Goal: Obtain resource: Download file/media

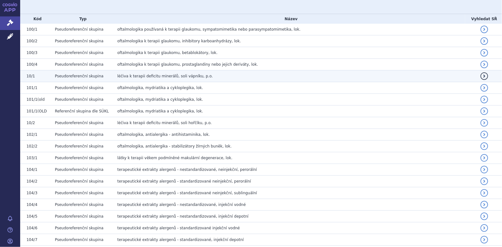
scroll to position [63, 0]
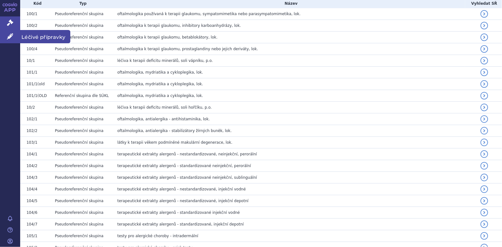
click at [10, 36] on icon at bounding box center [10, 36] width 6 height 6
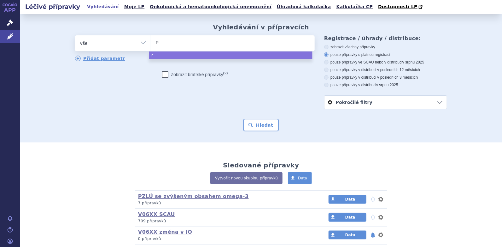
type input "PK"
type input "PKU"
type input "PKU G"
type input "PKU GM"
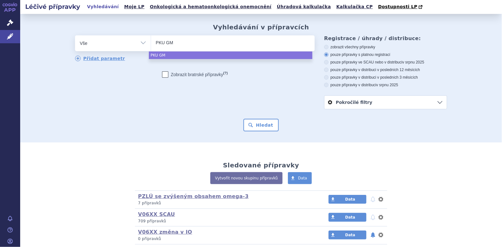
type input "PKU GMP"
type input "PKU GMPR"
type input "PKU GMPRo"
select select "PKU GMPRo"
click at [262, 128] on button "Hledat" at bounding box center [261, 125] width 36 height 13
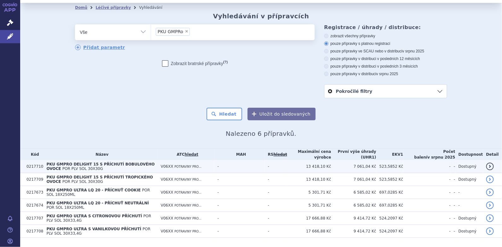
scroll to position [22, 0]
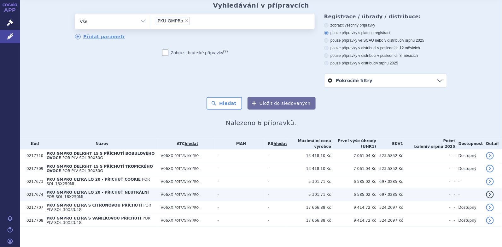
click at [92, 192] on span "PKU GMPRO ULTRA LQ 20 - PŘÍCHUŤ NEUTRÁLNÍ" at bounding box center [97, 192] width 102 height 4
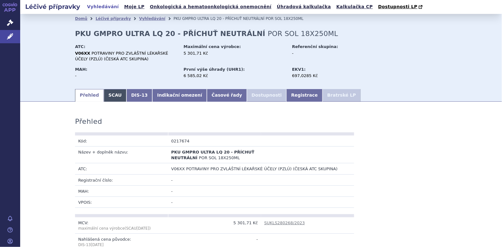
click at [104, 95] on link "SCAU" at bounding box center [115, 95] width 23 height 13
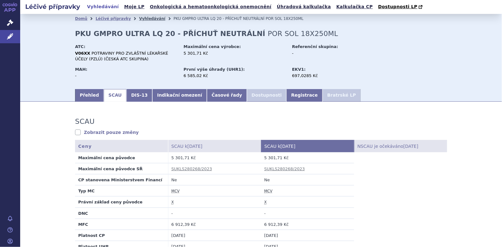
click at [145, 19] on link "Vyhledávání" at bounding box center [152, 18] width 26 height 4
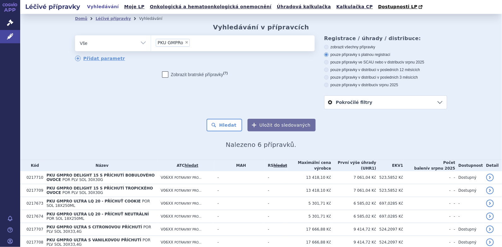
click at [185, 43] on span "×" at bounding box center [187, 42] width 4 height 4
click at [151, 43] on select "PKU GMPRo" at bounding box center [151, 43] width 0 height 16
select select
click at [164, 42] on ul at bounding box center [233, 41] width 164 height 13
click at [151, 42] on select "PKU GMPRo" at bounding box center [151, 43] width 0 height 16
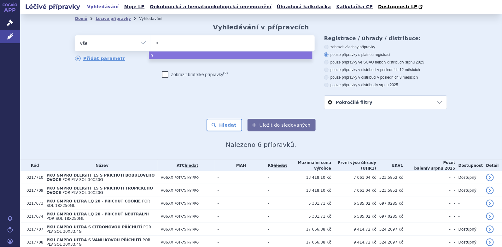
type input "nu"
type input "nutr"
type input "nutri"
type input "nutridr"
type input "nutridrin"
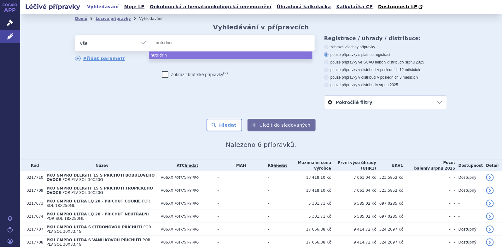
type input "nutridrink"
type input "nutridrink co"
type input "nutridrink com"
type input "nutridrink comp"
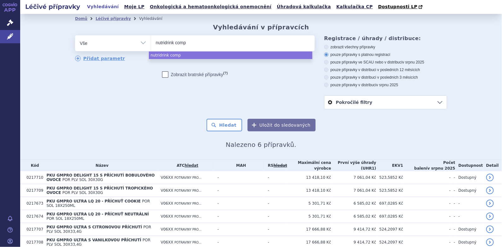
type input "nutridrink compa"
type input "nutridrink compac"
type input "nutridrink compact"
select select "nutridrink compact"
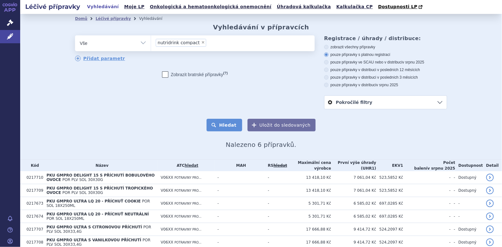
click at [225, 127] on button "Hledat" at bounding box center [224, 125] width 36 height 13
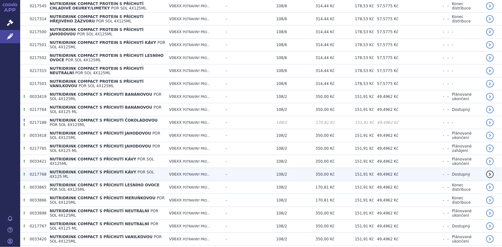
scroll to position [252, 0]
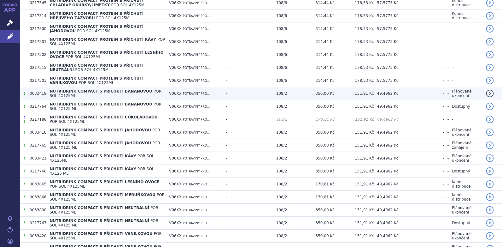
click at [112, 90] on span "NUTRIDRINK COMPACT S PŘÍCHUTÍ BANÁNOVOU" at bounding box center [101, 91] width 102 height 4
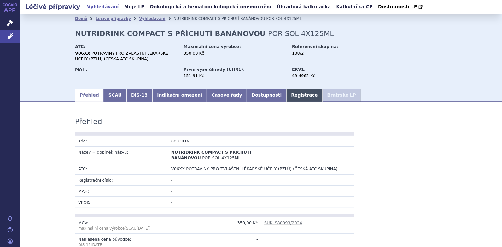
click at [286, 95] on link "Registrace" at bounding box center [304, 95] width 36 height 13
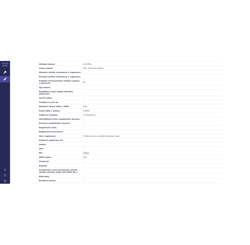
scroll to position [221, 0]
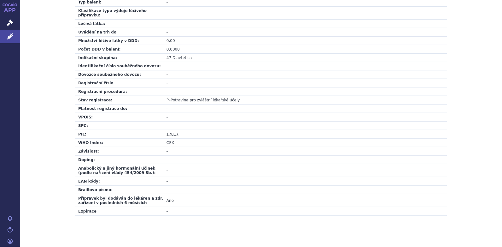
click at [170, 132] on link "17817" at bounding box center [172, 134] width 12 height 4
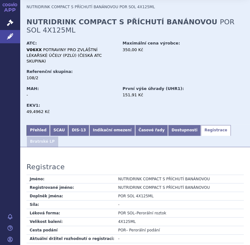
scroll to position [0, 0]
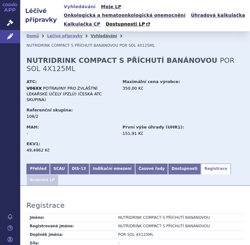
click at [96, 34] on link "Vyhledávání" at bounding box center [103, 36] width 26 height 4
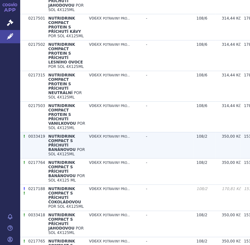
scroll to position [536, 0]
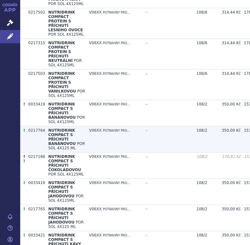
click at [59, 131] on span "NUTRIDRINK COMPACT S PŘÍCHUTÍ BANÁNOVOU" at bounding box center [61, 137] width 27 height 18
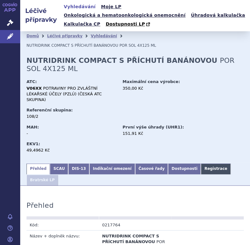
click at [201, 163] on link "Registrace" at bounding box center [216, 168] width 30 height 11
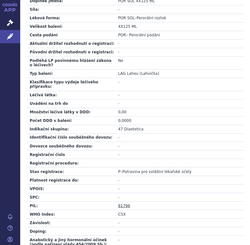
scroll to position [272, 0]
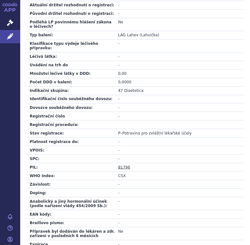
click at [125, 165] on link "81796" at bounding box center [124, 167] width 12 height 4
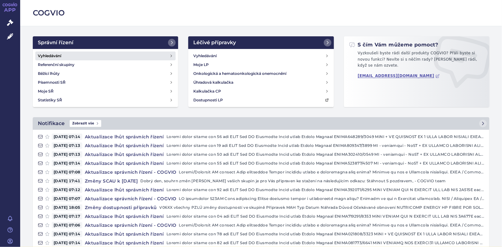
click at [54, 54] on h4 "Vyhledávání" at bounding box center [49, 56] width 23 height 6
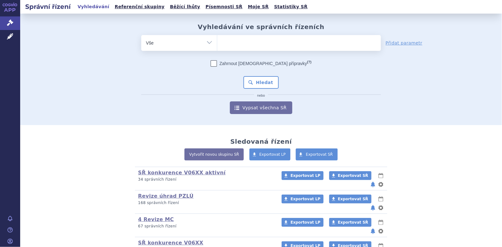
click at [237, 48] on ul at bounding box center [299, 41] width 164 height 13
click at [217, 48] on select at bounding box center [217, 43] width 0 height 16
paste input "SUKLS154813/2012"
type input "SUKLS154813/2012"
select select "SUKLS154813/2012"
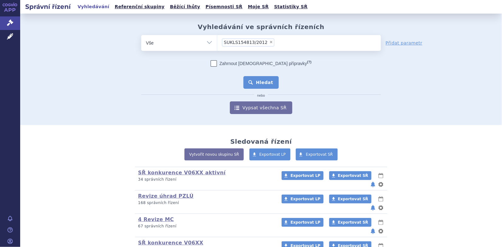
click at [262, 82] on button "Hledat" at bounding box center [261, 82] width 36 height 13
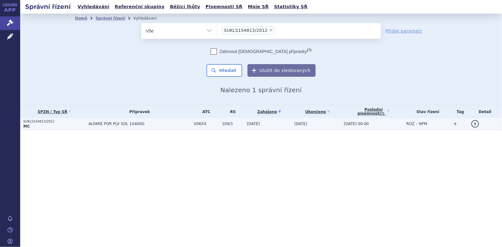
click at [87, 122] on td "ALFARÉ POR PLV SOL 1X400G" at bounding box center [137, 124] width 105 height 12
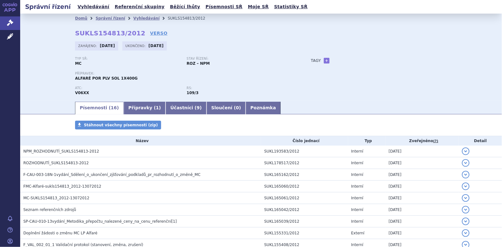
click at [107, 125] on span "Stáhnout všechny písemnosti (zip)" at bounding box center [121, 125] width 74 height 4
click at [133, 19] on link "Vyhledávání" at bounding box center [146, 18] width 26 height 4
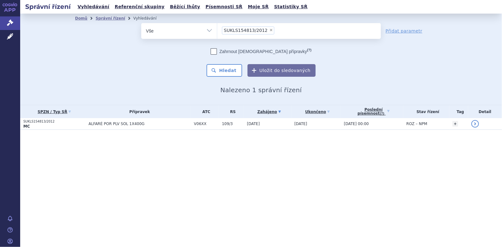
click at [269, 31] on span "×" at bounding box center [271, 30] width 4 height 4
click at [217, 31] on select "SUKLS154813/2012" at bounding box center [217, 31] width 0 height 16
select select
type input "SUKLS177705/2012"
select select "SUKLS177705/2012"
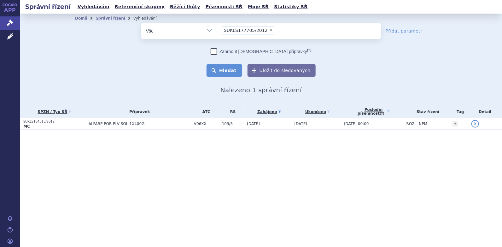
click at [228, 68] on button "Hledat" at bounding box center [224, 70] width 36 height 13
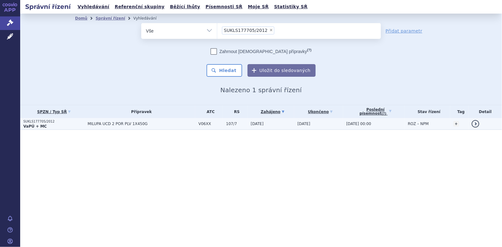
click at [32, 124] on strong "VaPÚ + MC" at bounding box center [34, 126] width 23 height 4
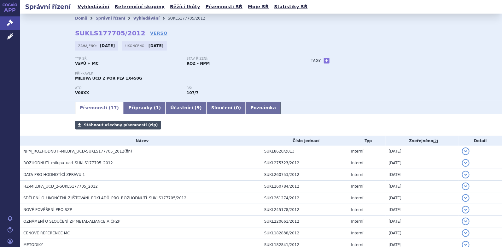
click at [95, 126] on span "Stáhnout všechny písemnosti (zip)" at bounding box center [121, 125] width 74 height 4
click at [133, 18] on link "Vyhledávání" at bounding box center [146, 18] width 26 height 4
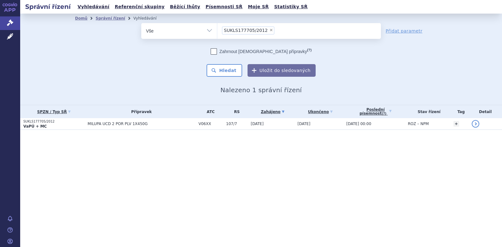
click at [269, 30] on span "×" at bounding box center [271, 30] width 4 height 4
click at [217, 30] on select "SUKLS177705/2012" at bounding box center [217, 31] width 0 height 16
select select
type input "SUKLS177728/2012"
select select "SUKLS177728/2012"
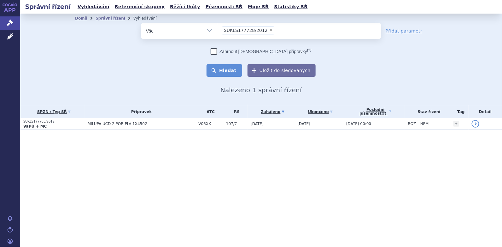
click at [227, 72] on button "Hledat" at bounding box center [224, 70] width 36 height 13
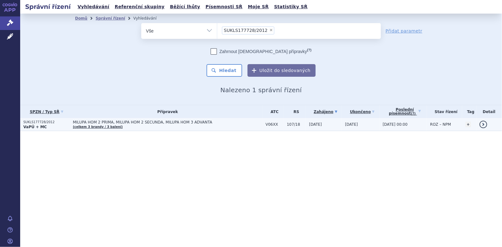
click at [150, 122] on span "MILUPA HOM 2 PRIMA, MILUPA HOM 2 SECUNDA, MILUPA HOM 3 ADVANTA" at bounding box center [152, 122] width 158 height 4
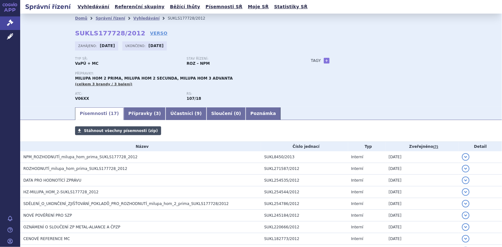
click at [92, 130] on span "Stáhnout všechny písemnosti (zip)" at bounding box center [121, 130] width 74 height 4
click at [133, 17] on link "Vyhledávání" at bounding box center [146, 18] width 26 height 4
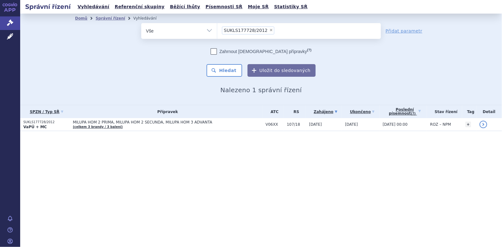
click at [269, 30] on span "×" at bounding box center [271, 30] width 4 height 4
click at [217, 30] on select "SUKLS177728/2012" at bounding box center [217, 31] width 0 height 16
select select
type input "SUKLS177695/2012"
select select "SUKLS177695/2012"
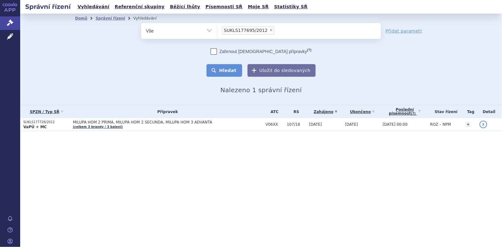
click at [232, 70] on button "Hledat" at bounding box center [224, 70] width 36 height 13
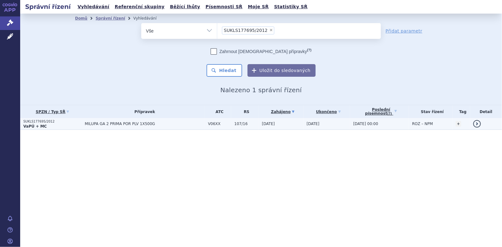
click at [42, 124] on strong "VaPÚ + MC" at bounding box center [34, 126] width 23 height 4
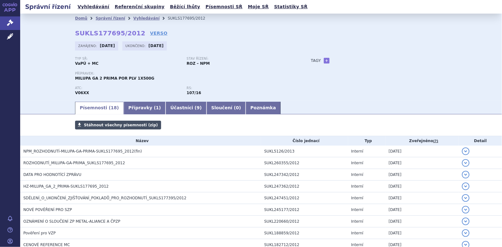
click at [140, 125] on span "Stáhnout všechny písemnosti (zip)" at bounding box center [121, 125] width 74 height 4
click at [133, 19] on link "Vyhledávání" at bounding box center [146, 18] width 26 height 4
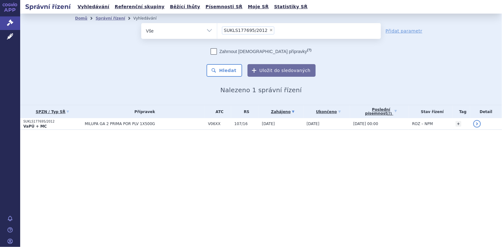
click at [269, 29] on span "×" at bounding box center [271, 30] width 4 height 4
click at [217, 29] on select "SUKLS177695/2012" at bounding box center [217, 31] width 0 height 16
select select
type input "SUKLS177724/2012"
select select "SUKLS177724/2012"
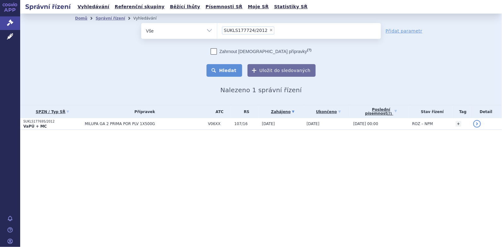
click at [231, 74] on button "Hledat" at bounding box center [224, 70] width 36 height 13
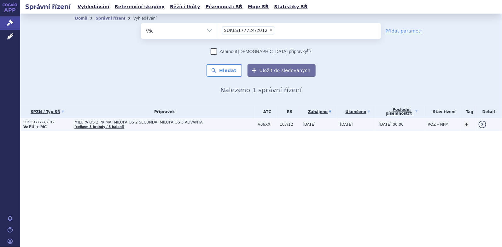
click at [37, 125] on strong "VaPÚ + MC" at bounding box center [34, 127] width 23 height 4
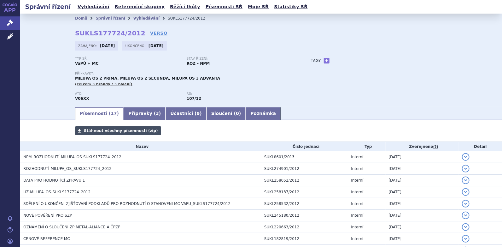
click at [104, 130] on span "Stáhnout všechny písemnosti (zip)" at bounding box center [121, 130] width 74 height 4
drag, startPoint x: 141, startPoint y: 18, endPoint x: 144, endPoint y: 20, distance: 3.6
click at [141, 18] on link "Vyhledávání" at bounding box center [146, 18] width 26 height 4
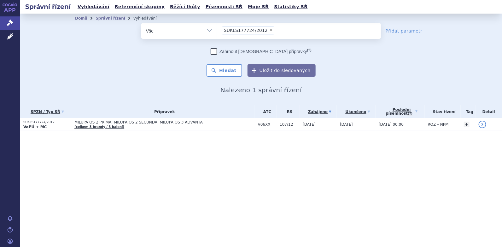
click at [269, 30] on span "×" at bounding box center [271, 30] width 4 height 4
click at [217, 30] on select "SUKLS177724/2012" at bounding box center [217, 31] width 0 height 16
select select
type input "SUKLS177712/2012"
select select "SUKLS177712/2012"
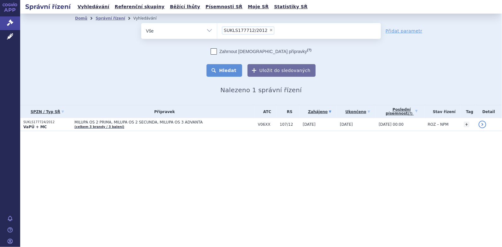
click at [231, 68] on button "Hledat" at bounding box center [224, 70] width 36 height 13
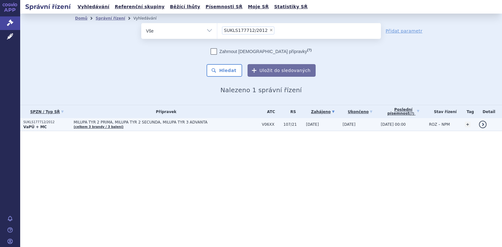
click at [96, 126] on link "(celkem 3 brandy / 3 balení)" at bounding box center [99, 126] width 50 height 3
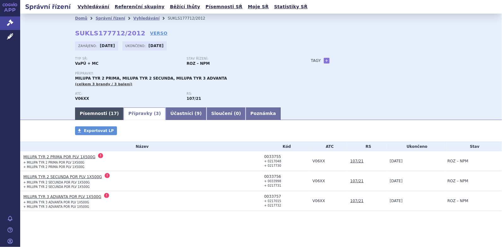
click at [97, 111] on link "Písemnosti ( 17 )" at bounding box center [99, 113] width 49 height 13
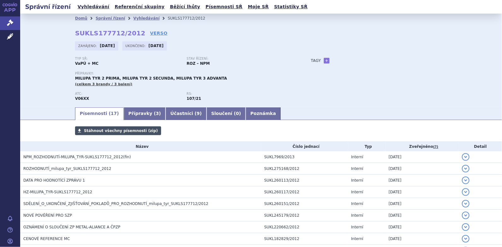
click at [111, 131] on span "Stáhnout všechny písemnosti (zip)" at bounding box center [121, 130] width 74 height 4
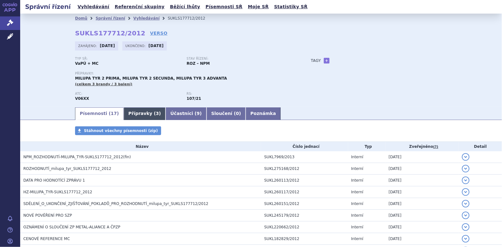
click at [132, 109] on link "Přípravky ( 3 )" at bounding box center [145, 113] width 42 height 13
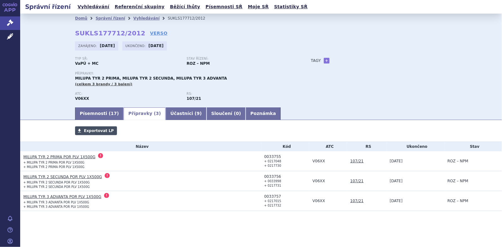
click at [103, 128] on span "Exportovat LP" at bounding box center [99, 130] width 30 height 4
drag, startPoint x: 134, startPoint y: 18, endPoint x: 139, endPoint y: 19, distance: 4.6
click at [134, 18] on link "Vyhledávání" at bounding box center [146, 18] width 26 height 4
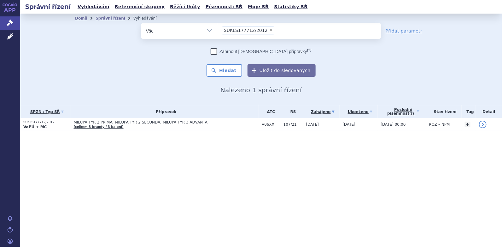
click at [269, 29] on span "×" at bounding box center [271, 30] width 4 height 4
click at [217, 29] on select "SUKLS177712/2012" at bounding box center [217, 31] width 0 height 16
select select
type input "SUKLS177725/2012"
select select "SUKLS177725/2012"
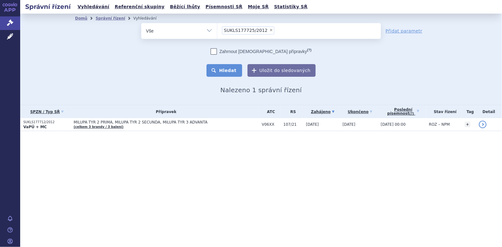
click at [227, 71] on button "Hledat" at bounding box center [224, 70] width 36 height 13
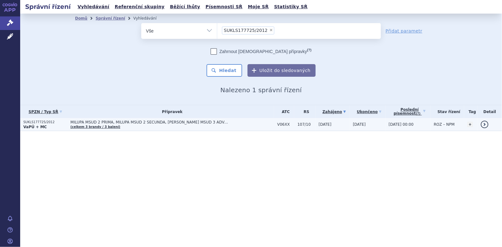
click at [79, 124] on span "MILUPA MSUD 2 PRIMA, MILUPA MSUD 2 SECUNDA, [PERSON_NAME] MSUD 3 ADVANTA (celke…" at bounding box center [172, 124] width 204 height 9
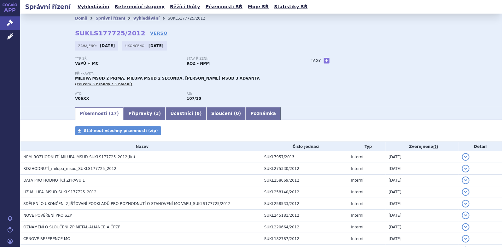
drag, startPoint x: 115, startPoint y: 131, endPoint x: 124, endPoint y: 149, distance: 20.5
click at [115, 131] on span "Stáhnout všechny písemnosti (zip)" at bounding box center [121, 130] width 74 height 4
click at [133, 17] on link "Vyhledávání" at bounding box center [146, 18] width 26 height 4
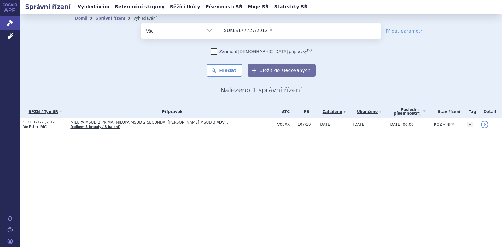
select select "SUKLS177727/2012"
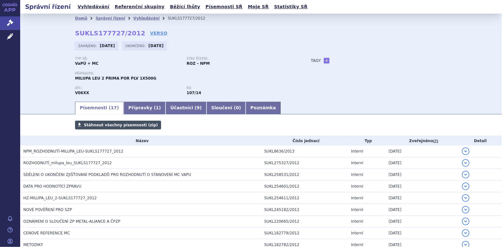
click at [103, 122] on link "Stáhnout všechny písemnosti (zip)" at bounding box center [118, 124] width 86 height 9
click at [133, 17] on link "Vyhledávání" at bounding box center [146, 18] width 26 height 4
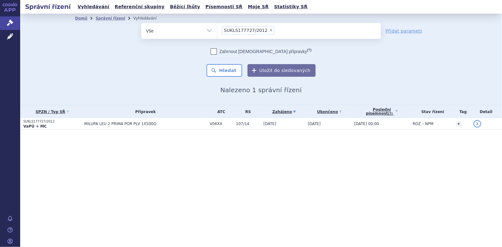
drag, startPoint x: 0, startPoint y: 0, endPoint x: 264, endPoint y: 31, distance: 265.9
click at [269, 31] on span "×" at bounding box center [271, 30] width 4 height 4
click at [217, 31] on select "SUKLS177727/2012" at bounding box center [217, 31] width 0 height 16
select select
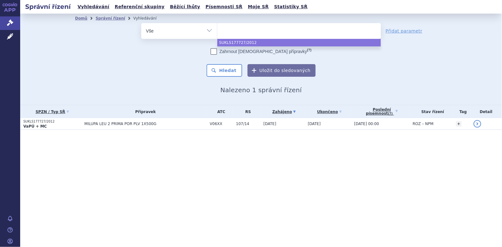
paste input "SUKLS199549/2012"
type input "SUKLS199549/2012"
select select "SUKLS199549/2012"
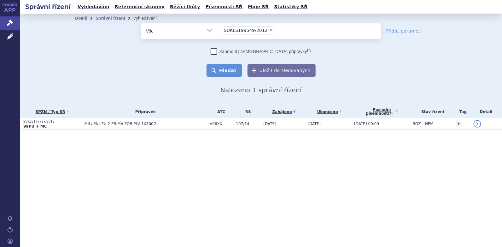
drag, startPoint x: 235, startPoint y: 69, endPoint x: 241, endPoint y: 71, distance: 6.3
click at [235, 70] on button "Hledat" at bounding box center [224, 70] width 36 height 13
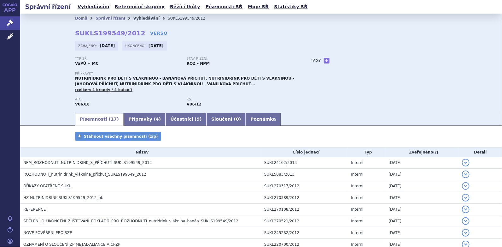
click at [139, 18] on link "Vyhledávání" at bounding box center [146, 18] width 26 height 4
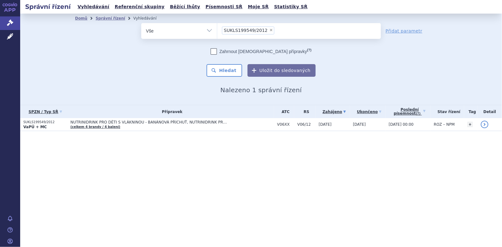
click at [269, 29] on span "×" at bounding box center [271, 30] width 4 height 4
click at [217, 29] on select "SUKLS199549/2012" at bounding box center [217, 31] width 0 height 16
select select
type input "SUKLS217349/2012"
select select "SUKLS217349/2012"
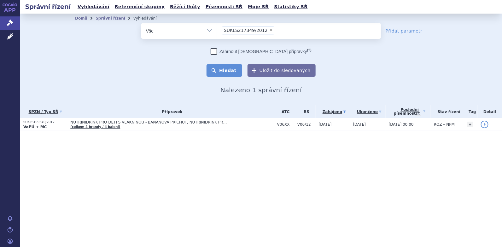
click at [230, 71] on button "Hledat" at bounding box center [224, 70] width 36 height 13
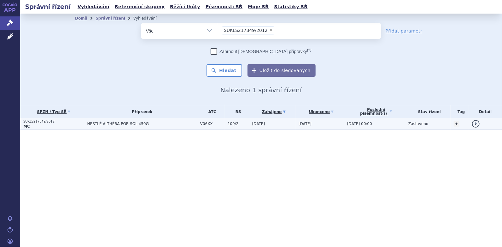
click at [132, 123] on span "NESTLÉ ALTHÉRA POR SOL 450G" at bounding box center [142, 123] width 110 height 4
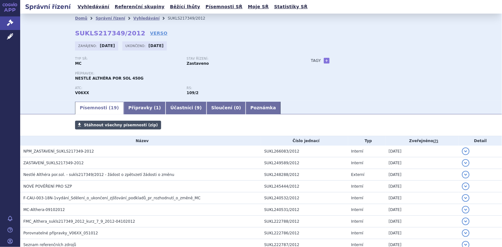
click at [105, 126] on span "Stáhnout všechny písemnosti (zip)" at bounding box center [121, 125] width 74 height 4
click at [134, 18] on link "Vyhledávání" at bounding box center [146, 18] width 26 height 4
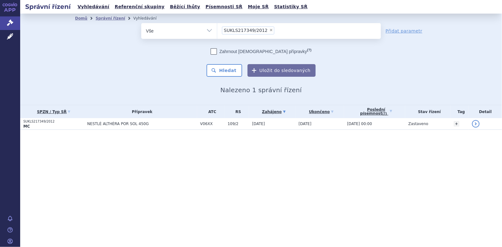
click at [269, 30] on span "×" at bounding box center [271, 30] width 4 height 4
click at [217, 30] on select "SUKLS217349/2012" at bounding box center [217, 31] width 0 height 16
select select
type input "SUKLS219660/2012"
select select "SUKLS219660/2012"
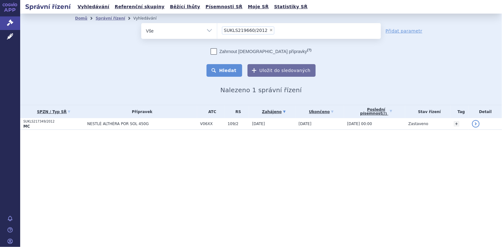
click at [236, 66] on button "Hledat" at bounding box center [224, 70] width 36 height 13
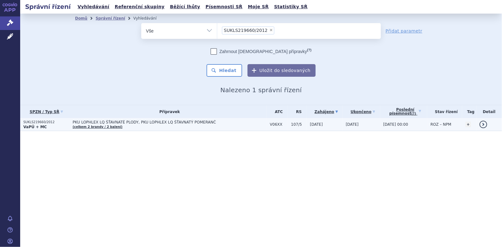
click at [118, 122] on span "PKU LOPHLEX LQ ŠŤAVNATÉ PLODY, PKU LOPHLEX LQ ŠŤAVNATÝ POMERANČ" at bounding box center [152, 122] width 158 height 4
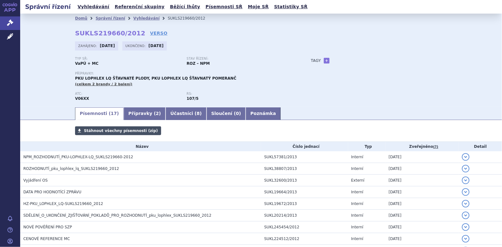
click at [108, 131] on span "Stáhnout všechny písemnosti (zip)" at bounding box center [121, 130] width 74 height 4
click at [135, 18] on link "Vyhledávání" at bounding box center [146, 18] width 26 height 4
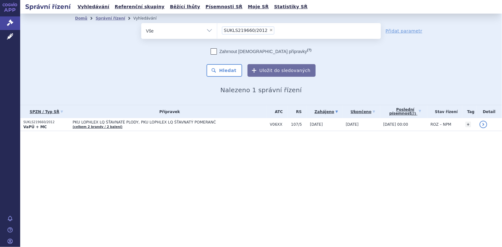
click at [269, 30] on span "×" at bounding box center [271, 30] width 4 height 4
click at [217, 30] on select "SUKLS219660/2012" at bounding box center [217, 31] width 0 height 16
select select
type input "SUKLS228626/2012"
select select "SUKLS228626/2012"
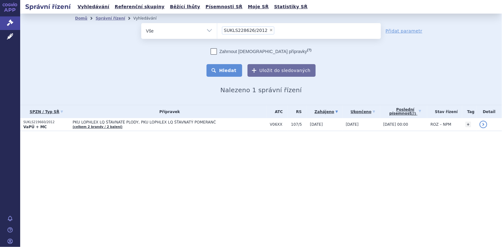
click at [234, 68] on button "Hledat" at bounding box center [224, 70] width 36 height 13
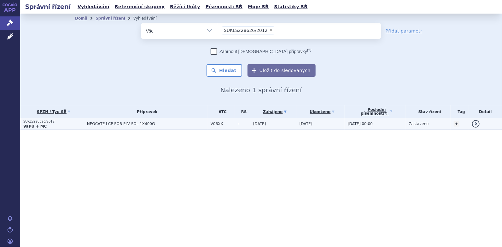
click at [120, 123] on span "NEOCATE LCP POR PLV SOL 1X400G" at bounding box center [147, 123] width 120 height 4
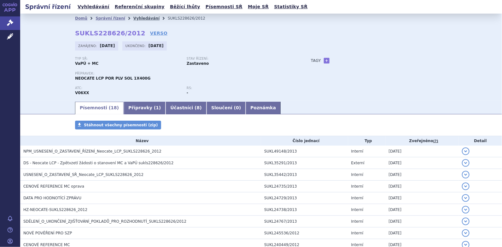
click at [135, 19] on link "Vyhledávání" at bounding box center [146, 18] width 26 height 4
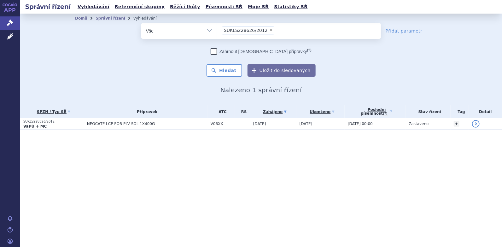
click at [269, 29] on span "×" at bounding box center [271, 30] width 4 height 4
click at [217, 29] on select "SUKLS228626/2012" at bounding box center [217, 31] width 0 height 16
select select
type input "SUKLS229852/2012"
select select "SUKLS229852/2012"
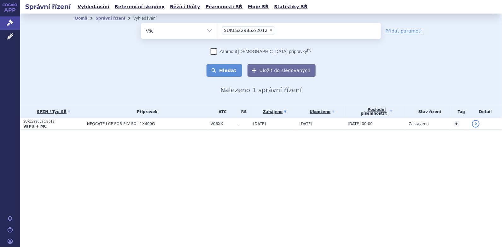
click at [229, 70] on button "Hledat" at bounding box center [224, 70] width 36 height 13
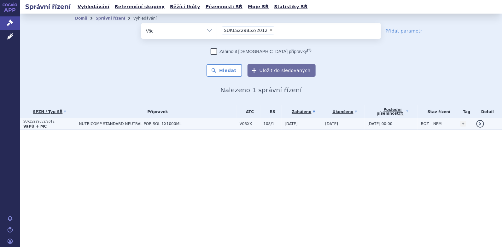
click at [133, 122] on span "NUTRICOMP STANDARD NEUTRAL POR SOL 1X1000ML" at bounding box center [157, 123] width 157 height 4
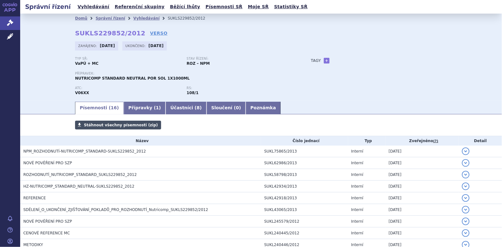
click at [116, 123] on span "Stáhnout všechny písemnosti (zip)" at bounding box center [121, 125] width 74 height 4
click at [138, 17] on link "Vyhledávání" at bounding box center [146, 18] width 26 height 4
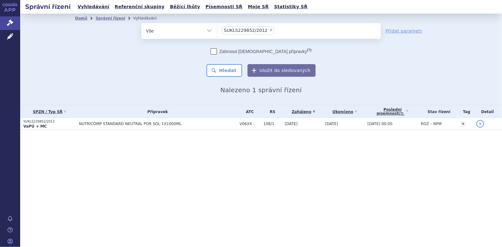
click at [269, 29] on span "×" at bounding box center [271, 30] width 4 height 4
click at [217, 29] on select "SUKLS229852/2012" at bounding box center [217, 31] width 0 height 16
select select
type input "SUKLS230386/2012"
select select "SUKLS230386/2012"
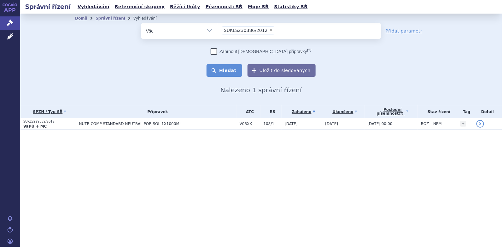
click at [235, 70] on button "Hledat" at bounding box center [224, 70] width 36 height 13
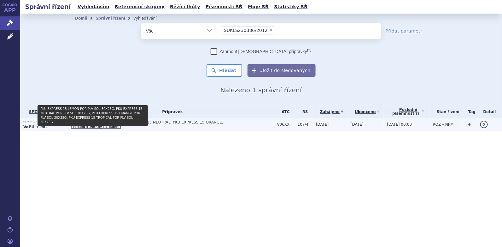
click at [108, 124] on span "PKU EXPRESS 15 LEMON, PKU EXPRESS 15 NEUTRAL, PKU EXPRESS 15 ORANGE… (celkem 4 …" at bounding box center [172, 124] width 203 height 9
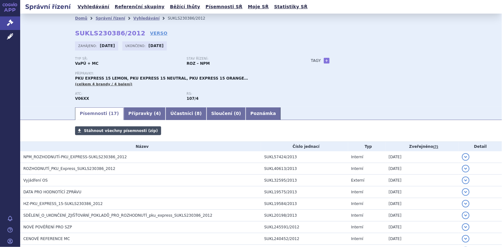
click at [137, 131] on span "Stáhnout všechny písemnosti (zip)" at bounding box center [121, 130] width 74 height 4
drag, startPoint x: 132, startPoint y: 17, endPoint x: 137, endPoint y: 20, distance: 6.1
click at [133, 17] on link "Vyhledávání" at bounding box center [146, 18] width 26 height 4
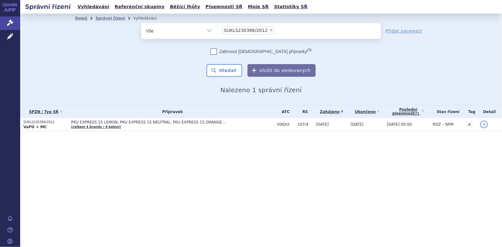
drag, startPoint x: 0, startPoint y: 0, endPoint x: 264, endPoint y: 30, distance: 265.2
click at [263, 28] on li "× SUKLS230386/2012" at bounding box center [248, 30] width 52 height 8
click at [217, 28] on select "SUKLS230386/2012" at bounding box center [217, 31] width 0 height 16
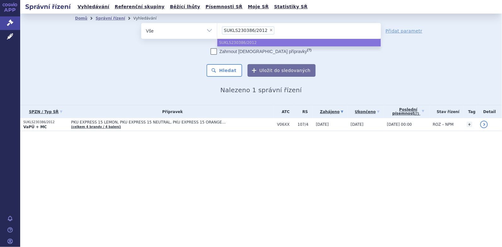
click at [269, 30] on span "×" at bounding box center [271, 30] width 4 height 4
click at [217, 30] on select "SUKLS230386/2012" at bounding box center [217, 31] width 0 height 16
select select
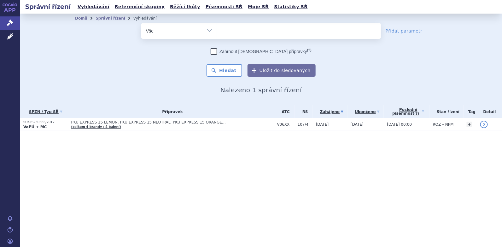
type input "SUKLS240538/2012"
select select "SUKLS240538/2012"
click at [233, 68] on button "Hledat" at bounding box center [224, 70] width 36 height 13
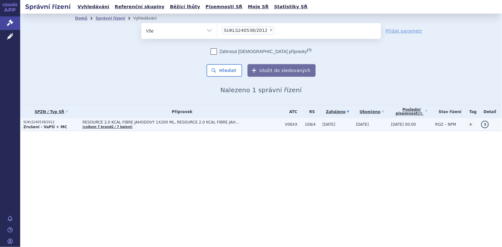
click at [150, 122] on span "RESOURCE 2,0 KCAL FIBRE JAHODOVÝ 1X200 ML, RESOURCE 2,0 KCAL FIBRE JAHODOVÝ 4X2…" at bounding box center [162, 122] width 158 height 4
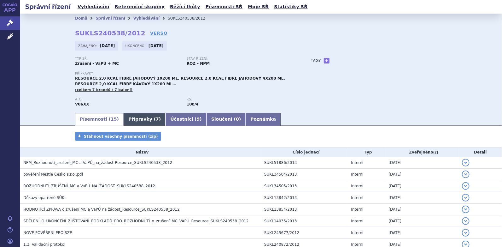
click at [130, 117] on link "Přípravky ( 7 )" at bounding box center [145, 119] width 42 height 13
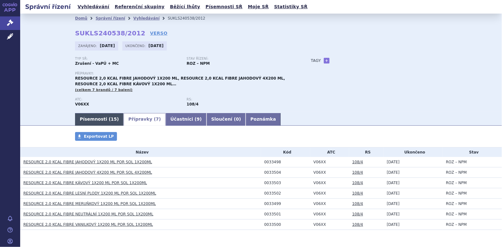
click at [95, 120] on link "Písemnosti ( 15 )" at bounding box center [99, 119] width 49 height 13
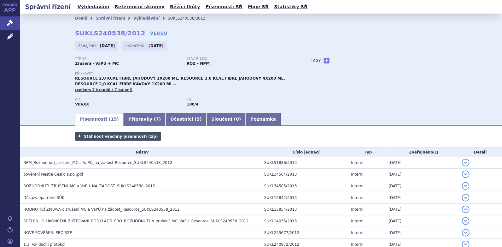
drag, startPoint x: 103, startPoint y: 134, endPoint x: 107, endPoint y: 135, distance: 4.2
click at [103, 134] on span "Stáhnout všechny písemnosti (zip)" at bounding box center [121, 136] width 74 height 4
click at [133, 19] on link "Vyhledávání" at bounding box center [146, 18] width 26 height 4
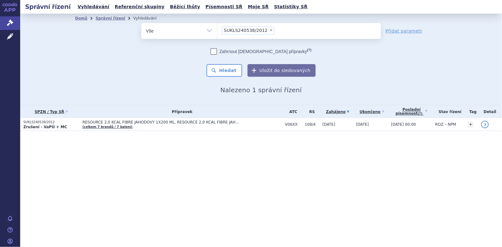
click at [269, 30] on span "×" at bounding box center [271, 30] width 4 height 4
click at [217, 30] on select "SUKLS240538/2012" at bounding box center [217, 31] width 0 height 16
select select
type input "SUKLS240451/2012"
select select "SUKLS240451/2012"
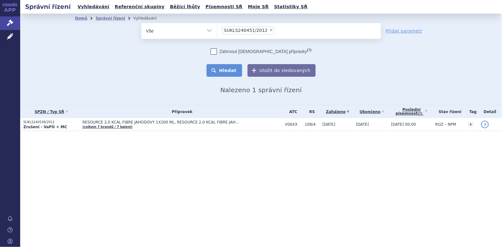
click at [230, 69] on button "Hledat" at bounding box center [224, 70] width 36 height 13
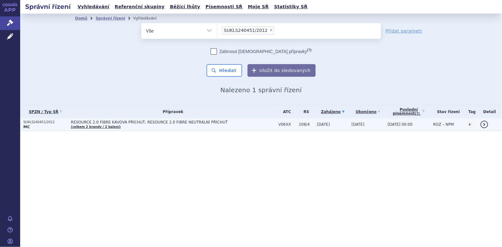
click at [88, 122] on span "RESOURCE 2.0 FIBRE KÁVOVÁ PŘÍCHUŤ, RESOURCE 2.0 FIBRE NEUTRÁLNÍ PŘÍCHUŤ" at bounding box center [150, 122] width 158 height 4
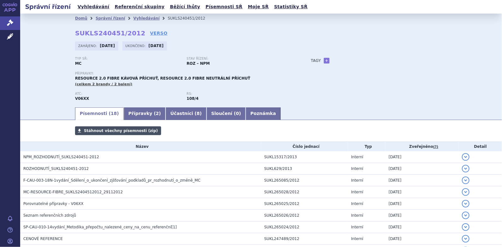
click at [130, 131] on span "Stáhnout všechny písemnosti (zip)" at bounding box center [121, 130] width 74 height 4
click at [138, 18] on link "Vyhledávání" at bounding box center [146, 18] width 26 height 4
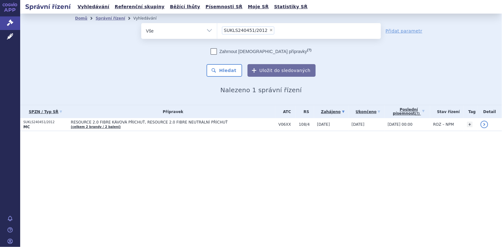
click at [269, 29] on span "×" at bounding box center [271, 30] width 4 height 4
click at [217, 29] on select "SUKLS240451/2012" at bounding box center [217, 31] width 0 height 16
select select
type input "SUKLS248877/2012"
select select "SUKLS248877/2012"
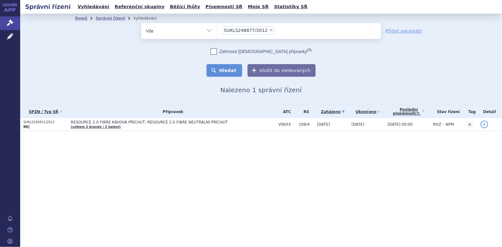
click at [230, 68] on button "Hledat" at bounding box center [224, 70] width 36 height 13
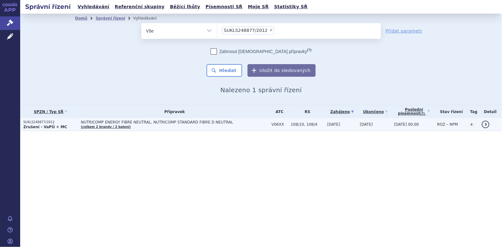
click at [158, 122] on span "NUTRICOMP ENERGY FIBRE NEUTRAL, NUTRICOMP STANDARD FIBRE D NEUTRAL" at bounding box center [160, 122] width 158 height 4
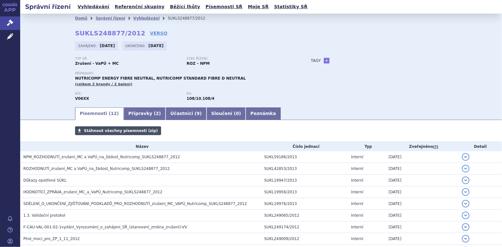
click at [126, 132] on span "Stáhnout všechny písemnosti (zip)" at bounding box center [121, 130] width 74 height 4
click at [140, 17] on link "Vyhledávání" at bounding box center [146, 18] width 26 height 4
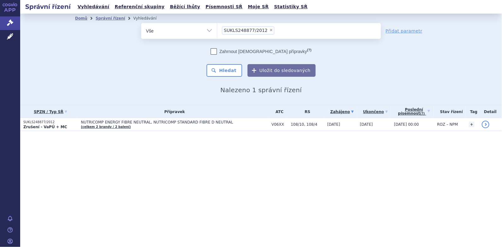
click at [269, 29] on span "×" at bounding box center [271, 30] width 4 height 4
click at [217, 29] on select "SUKLS248877/2012" at bounding box center [217, 31] width 0 height 16
select select
type input "SUKLS252243/2012"
select select "SUKLS252243/2012"
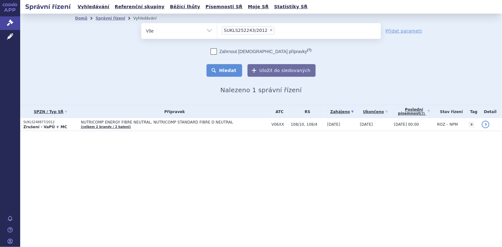
click at [230, 71] on button "Hledat" at bounding box center [224, 70] width 36 height 13
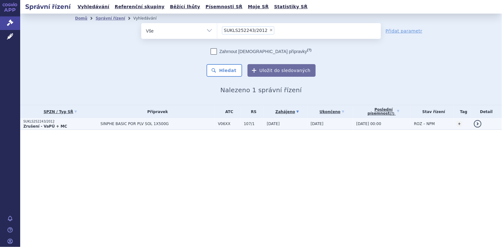
click at [70, 127] on p "Zrušení - VaPÚ + MC" at bounding box center [60, 126] width 74 height 5
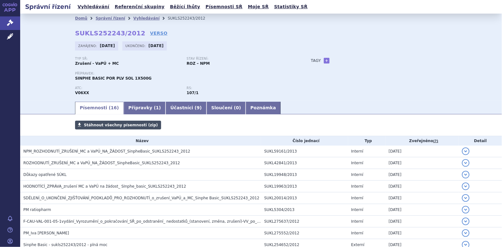
drag, startPoint x: 92, startPoint y: 126, endPoint x: 101, endPoint y: 128, distance: 9.1
click at [93, 126] on span "Stáhnout všechny písemnosti (zip)" at bounding box center [121, 125] width 74 height 4
click at [133, 18] on link "Vyhledávání" at bounding box center [146, 18] width 26 height 4
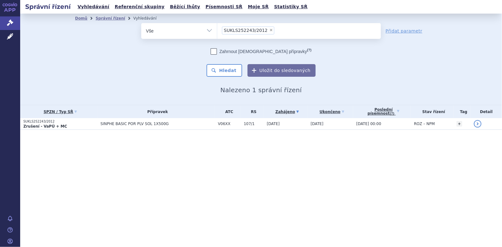
click at [269, 30] on span "×" at bounding box center [271, 30] width 4 height 4
click at [217, 30] on select "SUKLS252243/2012" at bounding box center [217, 31] width 0 height 16
select select
type input "SUKLS252242/2012"
select select "SUKLS252242/2012"
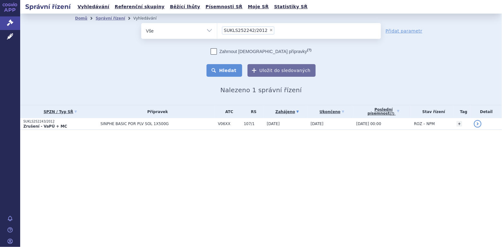
click at [229, 70] on button "Hledat" at bounding box center [224, 70] width 36 height 13
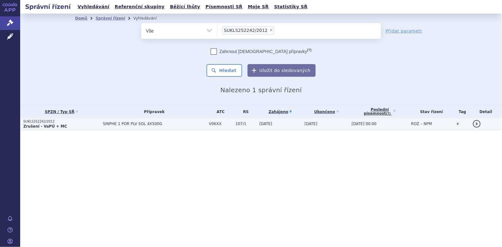
click at [124, 125] on span "SINPHE 1 POR PLV SOL 4X500G" at bounding box center [154, 123] width 103 height 4
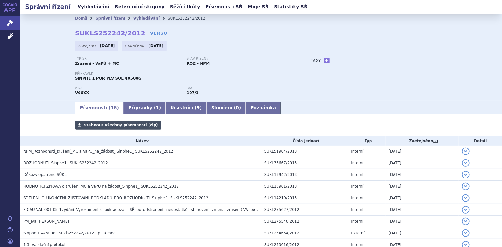
click at [120, 127] on span "Stáhnout všechny písemnosti (zip)" at bounding box center [121, 125] width 74 height 4
click at [137, 18] on link "Vyhledávání" at bounding box center [146, 18] width 26 height 4
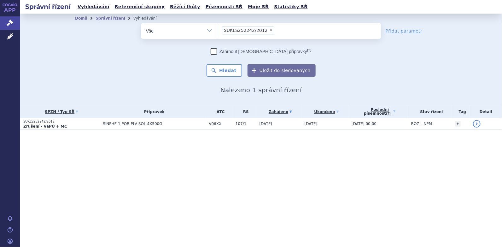
click at [267, 30] on li "× SUKLS252242/2012" at bounding box center [248, 30] width 52 height 8
click at [217, 30] on select "SUKLS252242/2012" at bounding box center [217, 31] width 0 height 16
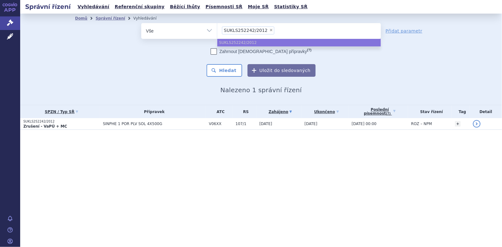
click at [269, 31] on span "×" at bounding box center [271, 30] width 4 height 4
click at [217, 31] on select "SUKLS252242/2012" at bounding box center [217, 31] width 0 height 16
select select
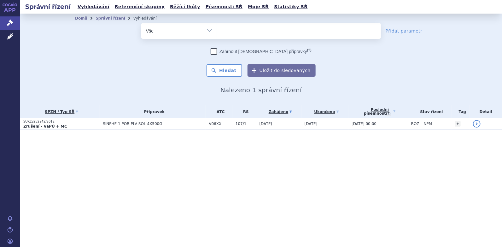
type input "SUKLS252226/2012"
select select "SUKLS252226/2012"
click at [232, 73] on button "Hledat" at bounding box center [224, 70] width 36 height 13
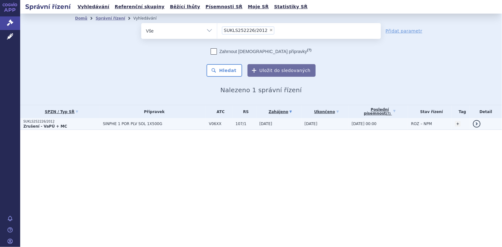
click at [51, 124] on strong "Zrušení - VaPÚ + MC" at bounding box center [45, 126] width 44 height 4
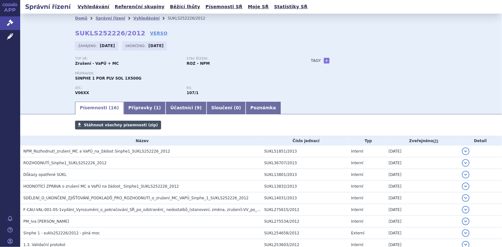
click at [105, 124] on span "Stáhnout všechny písemnosti (zip)" at bounding box center [121, 125] width 74 height 4
drag, startPoint x: 247, startPoint y: 94, endPoint x: 259, endPoint y: 95, distance: 12.0
click at [246, 94] on div "RS: 107/1" at bounding box center [243, 90] width 112 height 9
click at [119, 125] on span "Stáhnout všechny písemnosti (zip)" at bounding box center [121, 125] width 74 height 4
click at [133, 19] on link "Vyhledávání" at bounding box center [146, 18] width 26 height 4
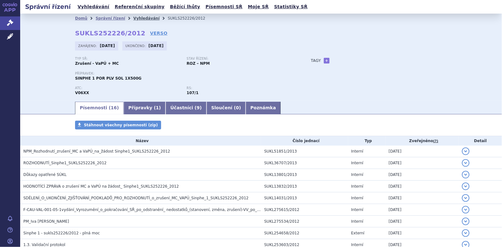
click at [140, 18] on link "Vyhledávání" at bounding box center [146, 18] width 26 height 4
click at [133, 19] on link "Vyhledávání" at bounding box center [146, 18] width 26 height 4
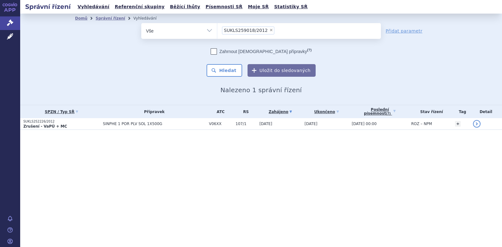
select select "SUKLS259018/2012"
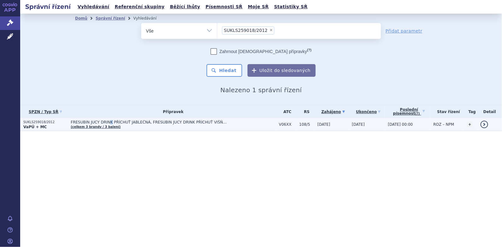
click at [105, 121] on span "FRESUBIN JUCY DRINK PŘÍCHUŤ JABLEČNÁ, FRESUBIN JUCY DRINK PŘÍCHUŤ VIŠŇOVÁ, FRES…" at bounding box center [150, 122] width 158 height 4
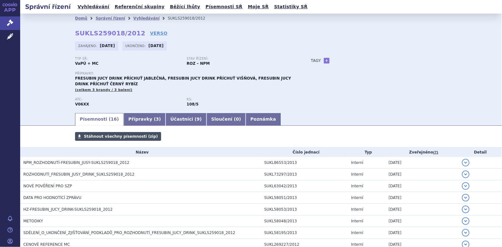
drag, startPoint x: 0, startPoint y: 0, endPoint x: 103, endPoint y: 135, distance: 169.7
click at [103, 135] on span "Stáhnout všechny písemnosti (zip)" at bounding box center [121, 136] width 74 height 4
click at [133, 18] on link "Vyhledávání" at bounding box center [146, 18] width 26 height 4
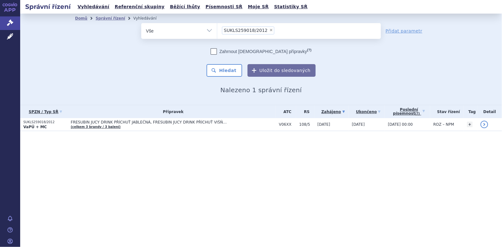
click at [269, 29] on span "×" at bounding box center [271, 30] width 4 height 4
click at [217, 29] on select "SUKLS259018/2012" at bounding box center [217, 31] width 0 height 16
select select
type input "SUKLS262168/2012"
select select "SUKLS262168/2012"
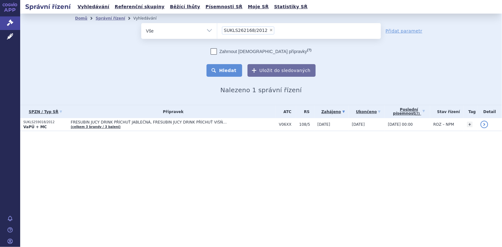
click at [230, 71] on button "Hledat" at bounding box center [224, 70] width 36 height 13
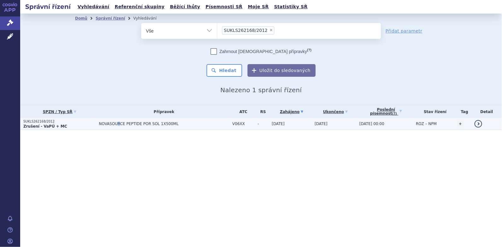
click at [114, 123] on span "NOVASOURCE PEPTIDE POR SOL 1X500ML" at bounding box center [164, 123] width 130 height 4
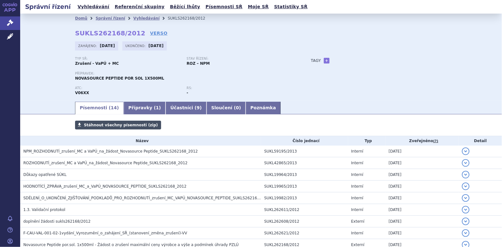
drag, startPoint x: 0, startPoint y: 0, endPoint x: 101, endPoint y: 127, distance: 162.2
click at [101, 127] on span "Stáhnout všechny písemnosti (zip)" at bounding box center [121, 125] width 74 height 4
click at [140, 17] on link "Vyhledávání" at bounding box center [146, 18] width 26 height 4
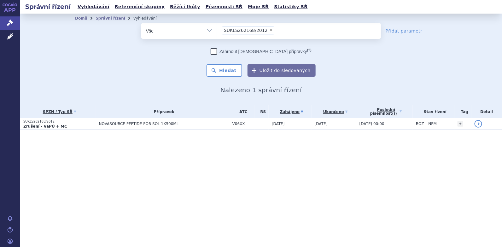
click at [269, 30] on span "×" at bounding box center [271, 30] width 4 height 4
click at [217, 30] on select "SUKLS262168/2012" at bounding box center [217, 31] width 0 height 16
select select
type input "SUKLS266582/2012"
select select "SUKLS266582/2012"
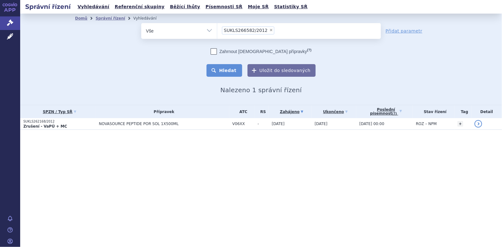
click at [231, 71] on button "Hledat" at bounding box center [224, 70] width 36 height 13
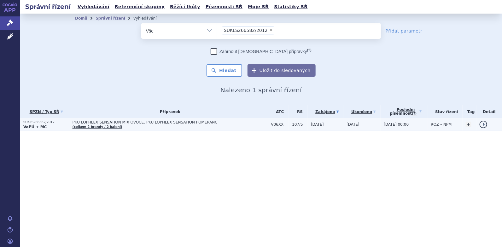
click at [90, 121] on span "PKU LOPHLEX SENSATION MIX OVOCE, PKU LOPHLEX SENSATION POMERANČ" at bounding box center [152, 122] width 158 height 4
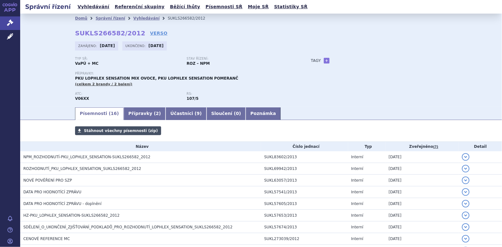
click at [101, 131] on span "Stáhnout všechny písemnosti (zip)" at bounding box center [121, 130] width 74 height 4
click at [141, 19] on link "Vyhledávání" at bounding box center [146, 18] width 26 height 4
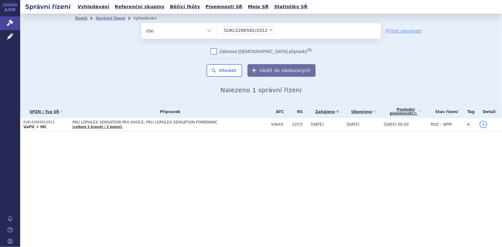
click at [269, 29] on span "×" at bounding box center [271, 30] width 4 height 4
click at [217, 29] on select "SUKLS266582/2012" at bounding box center [217, 31] width 0 height 16
select select
type input "SUKLS274993/2012"
select select "SUKLS274993/2012"
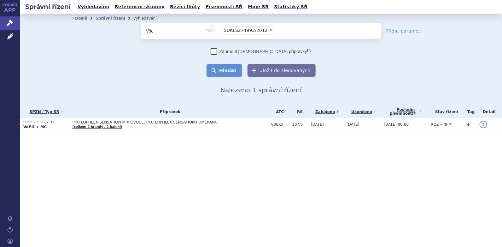
click at [232, 71] on button "Hledat" at bounding box center [224, 70] width 36 height 13
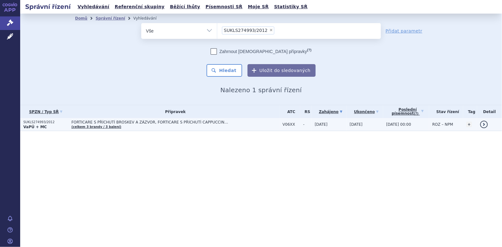
click at [128, 120] on span "FORTICARE S PŘÍCHUTÍ BROSKEV A ZÁZVOR, FORTICARE S PŘÍCHUTÍ CAPPUCCINO, FORTICA…" at bounding box center [151, 122] width 158 height 4
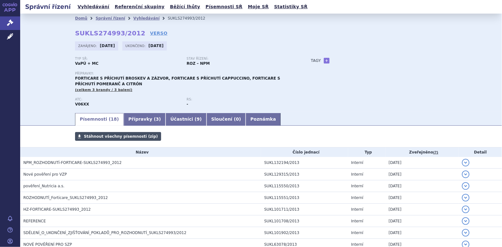
drag, startPoint x: 113, startPoint y: 137, endPoint x: 118, endPoint y: 138, distance: 5.1
click at [113, 138] on span "Stáhnout všechny písemnosti (zip)" at bounding box center [121, 136] width 74 height 4
